Goal: Transaction & Acquisition: Purchase product/service

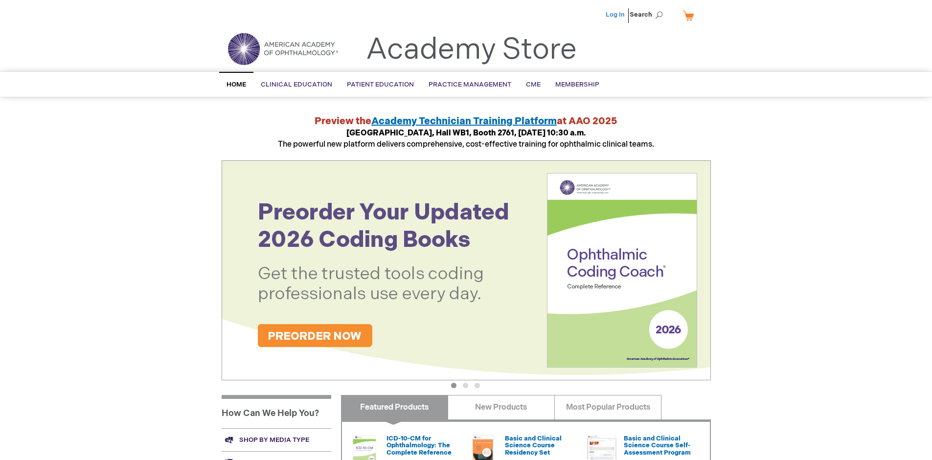
click at [616, 15] on link "Log In" at bounding box center [614, 15] width 19 height 8
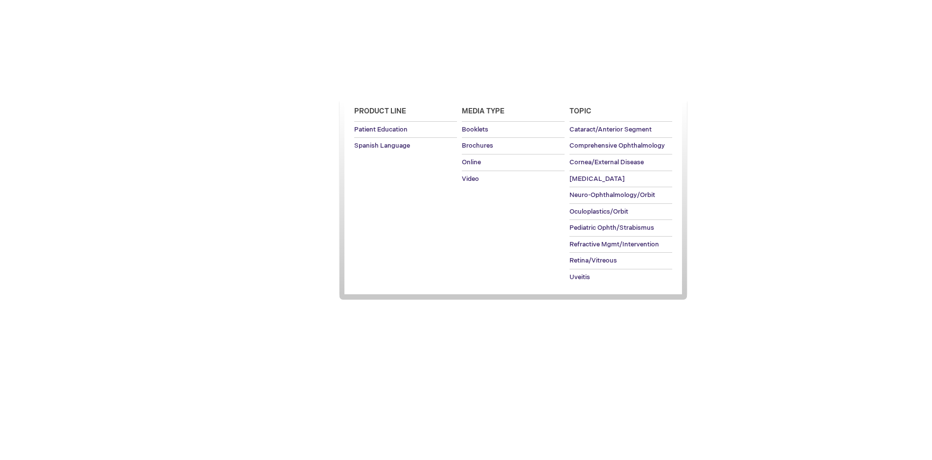
click at [378, 85] on span "Patient Education" at bounding box center [380, 85] width 67 height 8
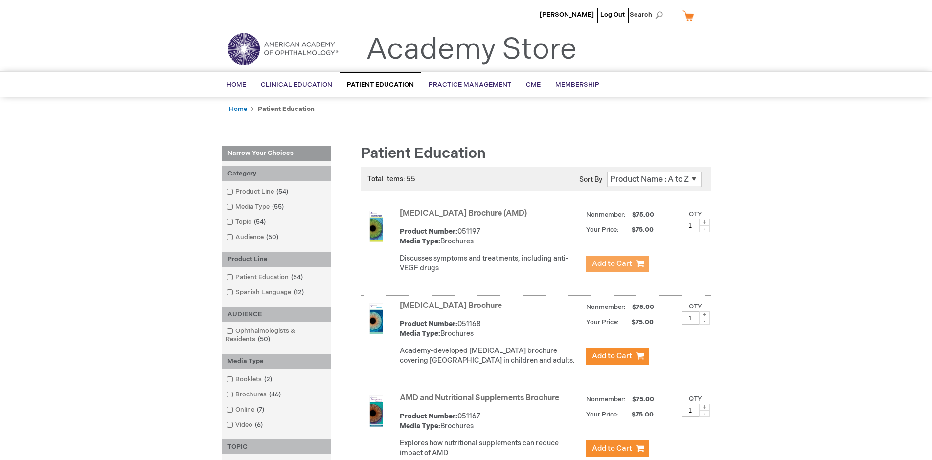
click at [617, 264] on span "Add to Cart" at bounding box center [612, 263] width 40 height 9
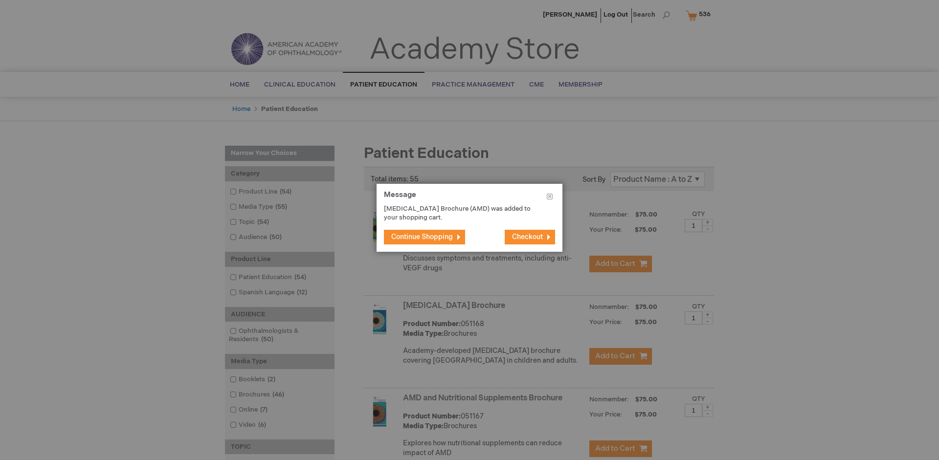
click at [422, 237] on span "Continue Shopping" at bounding box center [422, 237] width 62 height 8
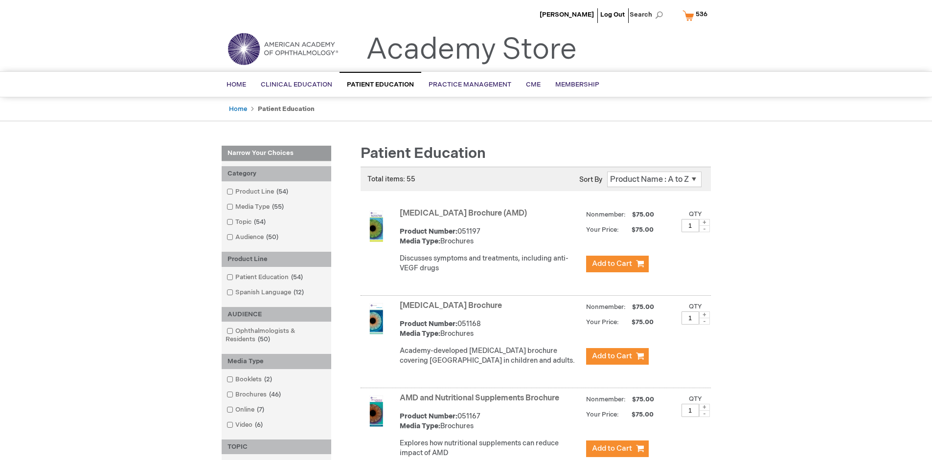
click at [481, 403] on link "AMD and Nutritional Supplements Brochure" at bounding box center [479, 398] width 159 height 9
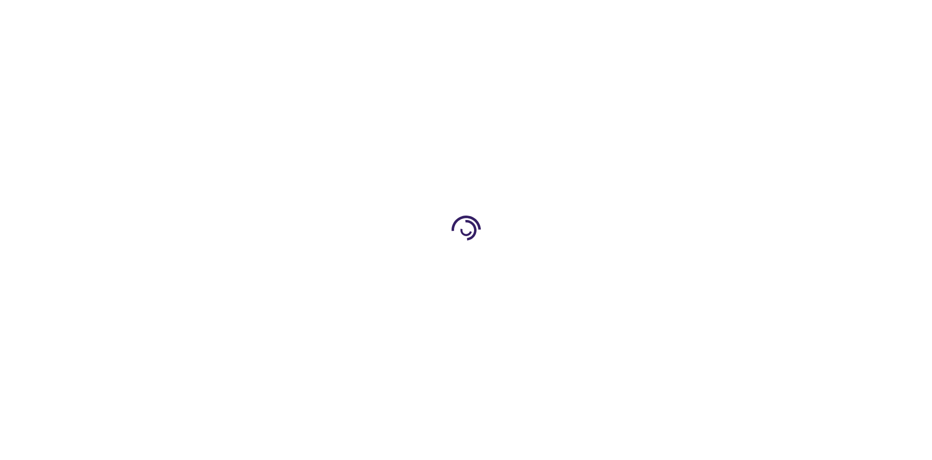
type input "1"
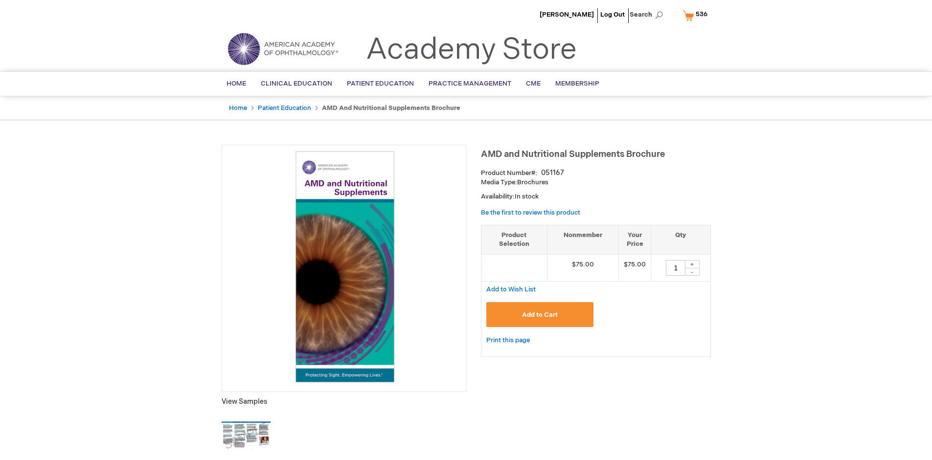
click at [539, 314] on span "Add to Cart" at bounding box center [540, 315] width 36 height 8
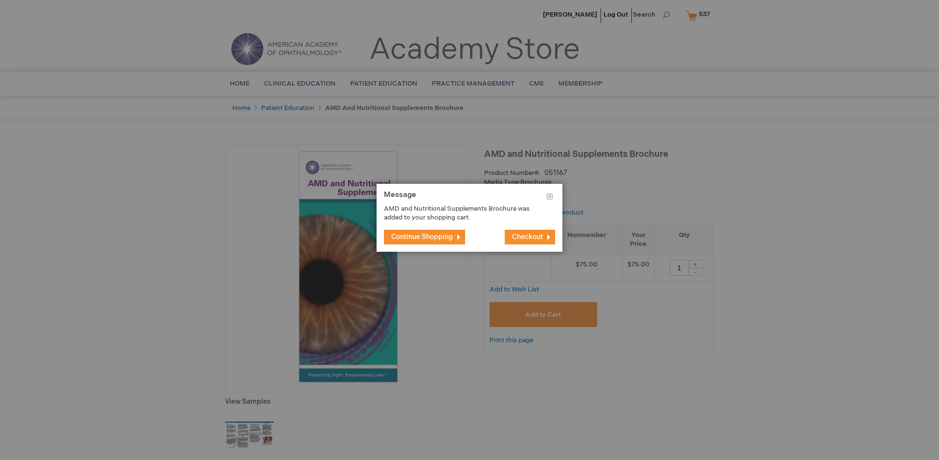
click at [422, 237] on span "Continue Shopping" at bounding box center [422, 237] width 62 height 8
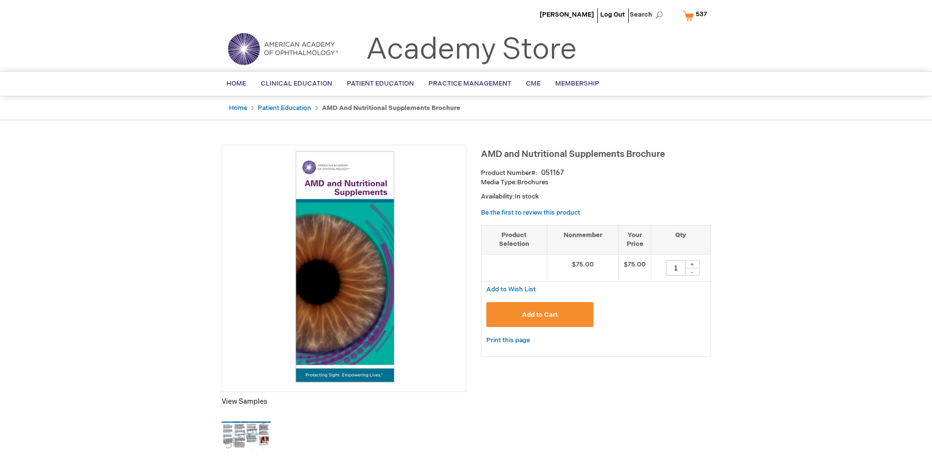
click at [696, 15] on span "537" at bounding box center [700, 14] width 11 height 8
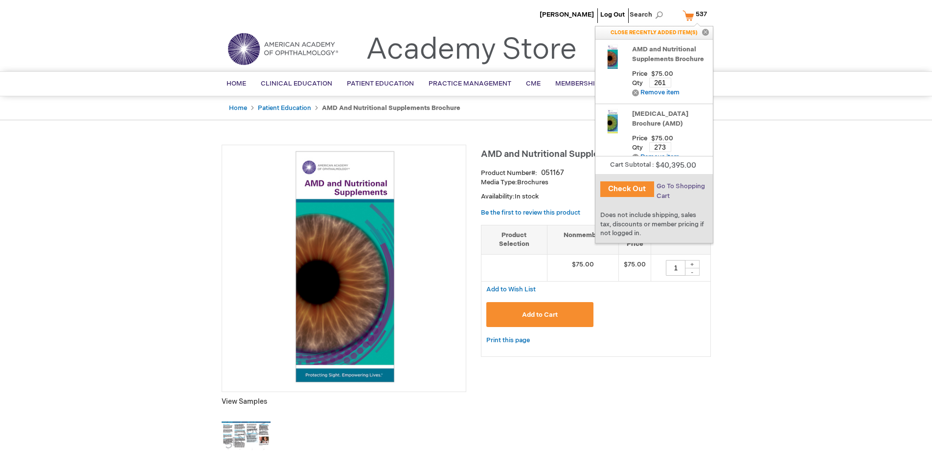
click at [680, 186] on span "Go To Shopping Cart" at bounding box center [680, 191] width 48 height 18
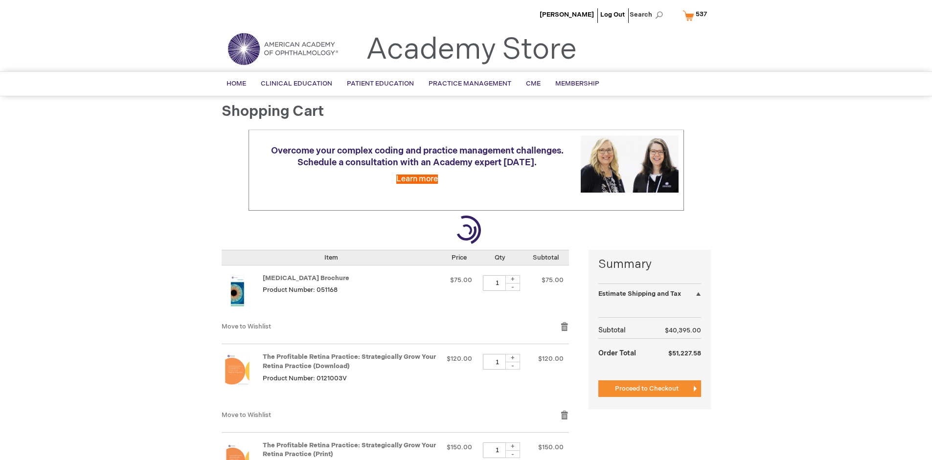
select select "US"
select select "41"
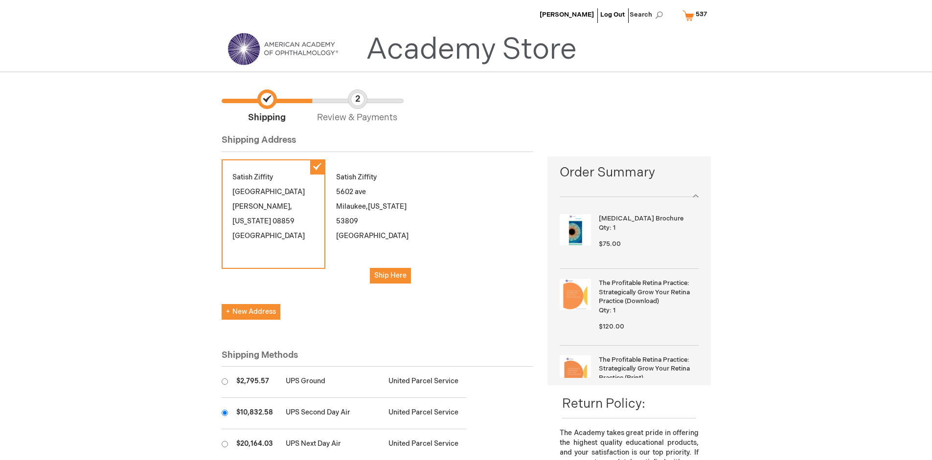
click at [224, 413] on input "radio" at bounding box center [225, 413] width 6 height 6
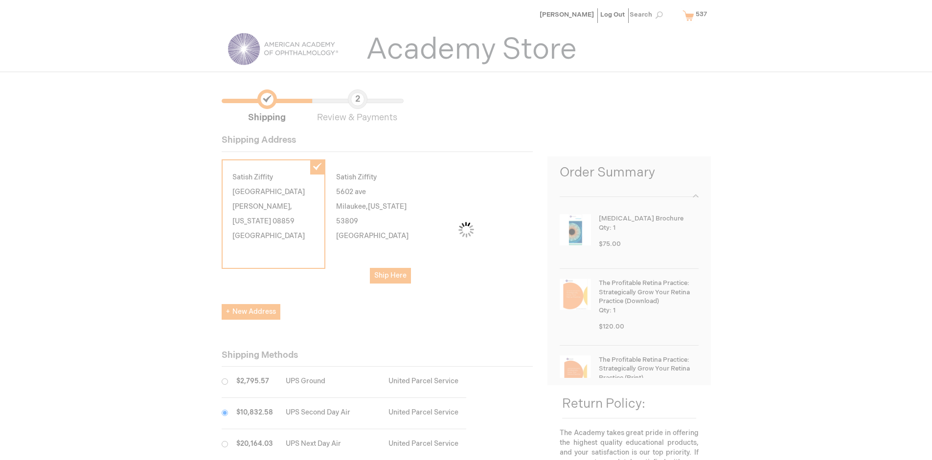
scroll to position [49, 0]
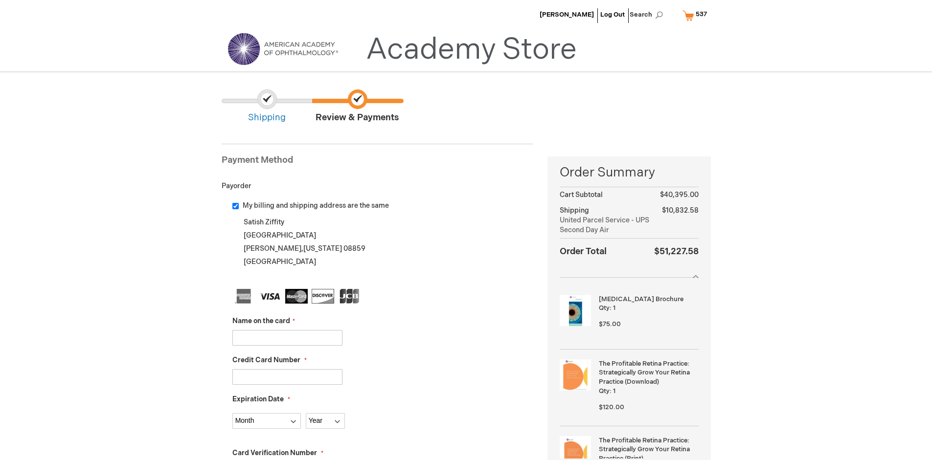
click at [287, 337] on input "Name on the card" at bounding box center [287, 338] width 110 height 16
